Goal: Information Seeking & Learning: Learn about a topic

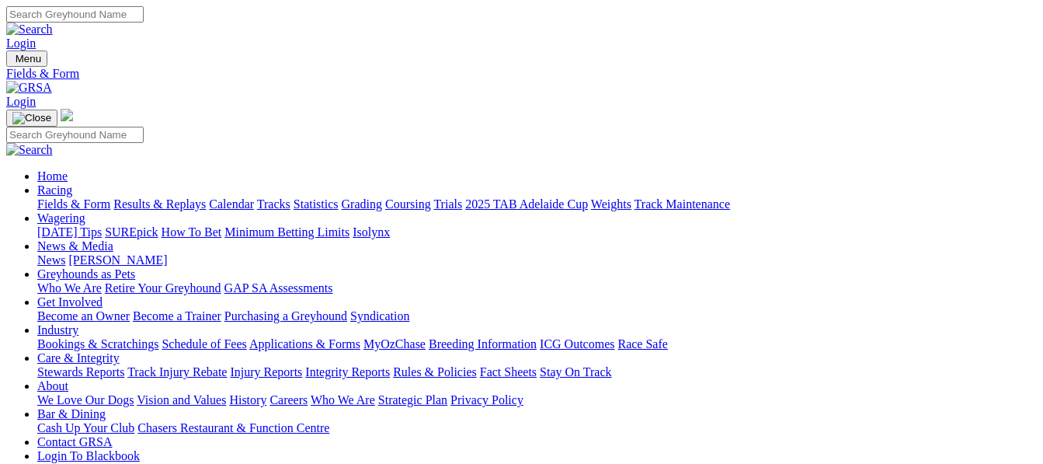
click at [52, 81] on img at bounding box center [29, 88] width 46 height 14
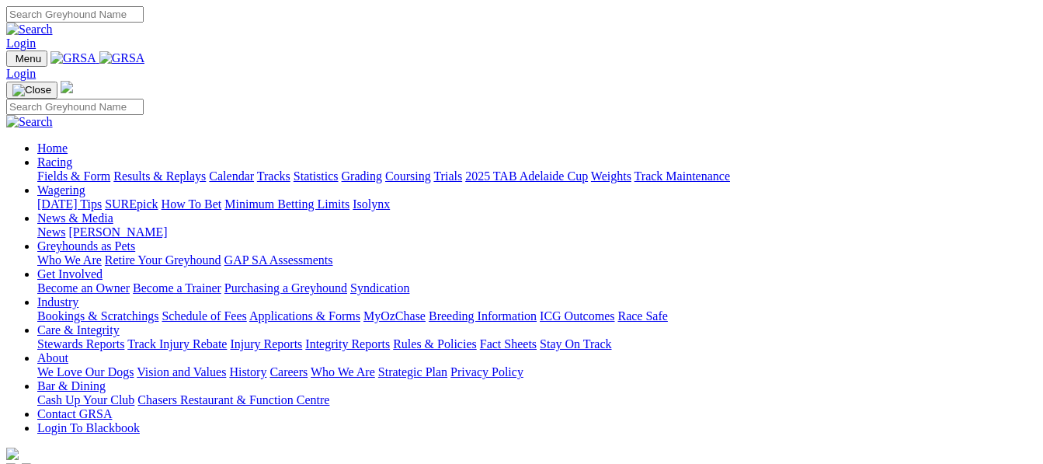
scroll to position [497, 0]
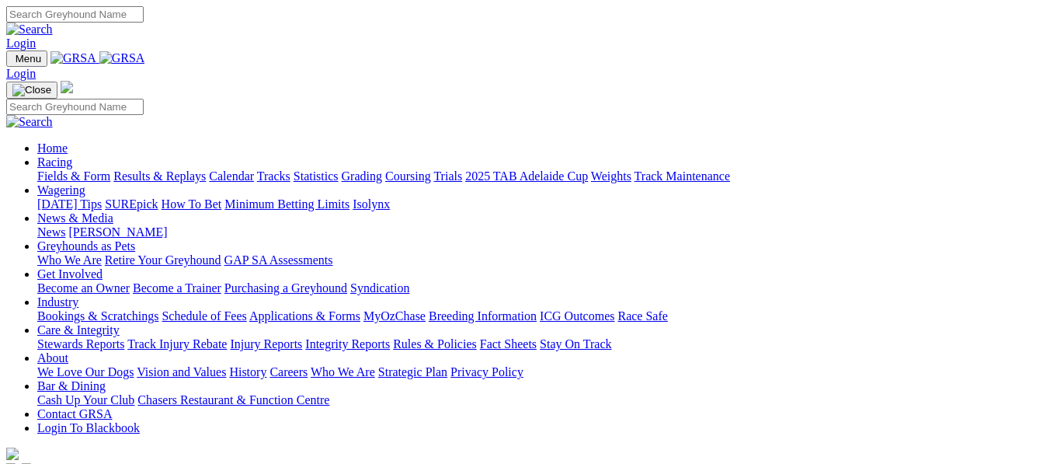
scroll to position [497, 0]
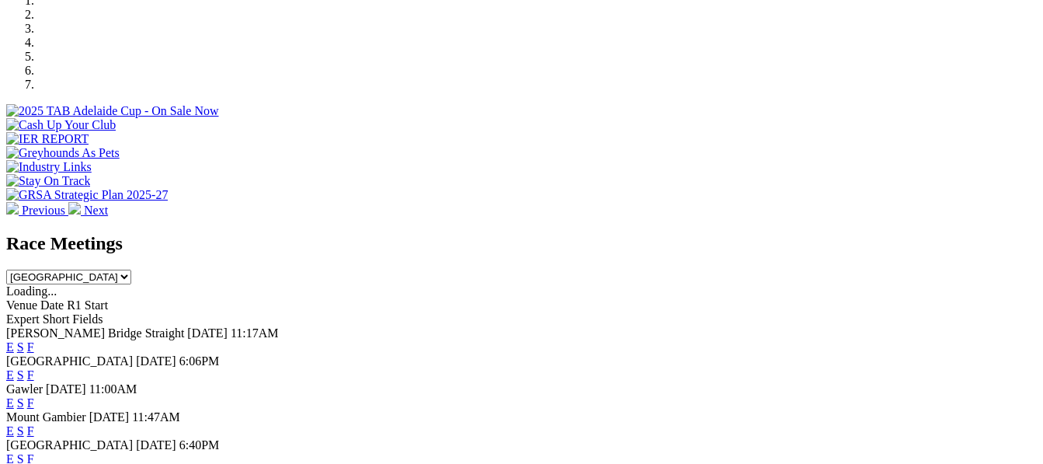
click at [34, 368] on link "F" at bounding box center [30, 374] width 7 height 13
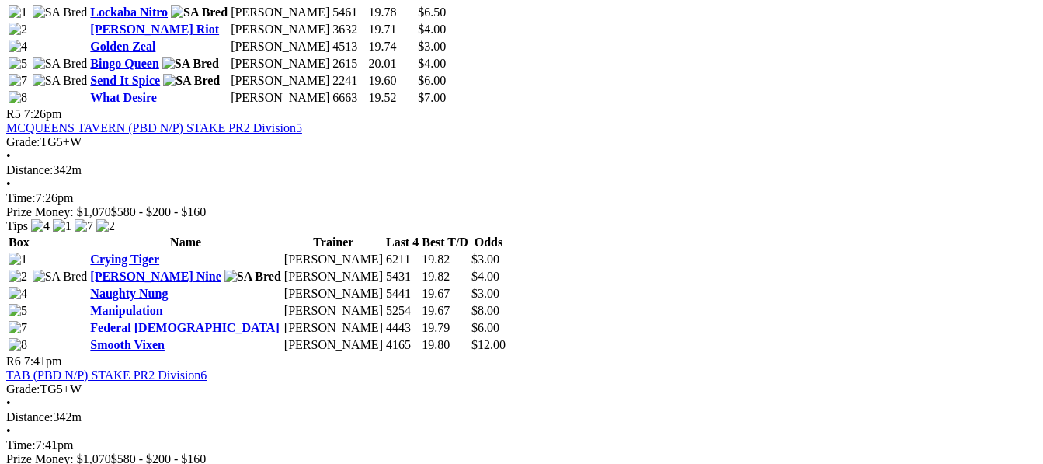
scroll to position [1697, 0]
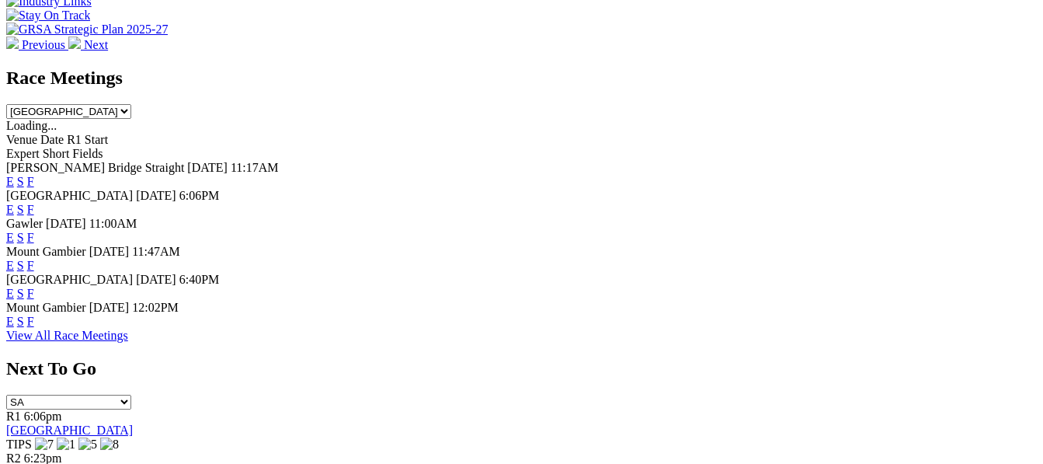
scroll to position [683, 0]
